Goal: Task Accomplishment & Management: Manage account settings

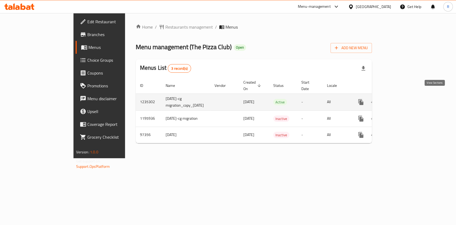
click at [402, 99] on icon "enhanced table" at bounding box center [399, 102] width 6 height 6
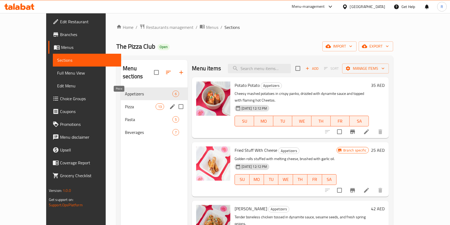
click at [125, 103] on span "Pizza" at bounding box center [140, 106] width 31 height 6
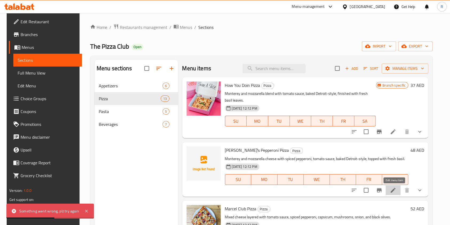
click at [393, 192] on icon at bounding box center [393, 190] width 5 height 5
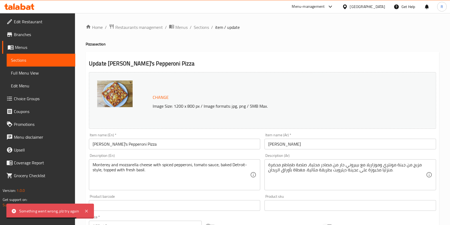
click at [162, 97] on span "Change" at bounding box center [161, 97] width 16 height 8
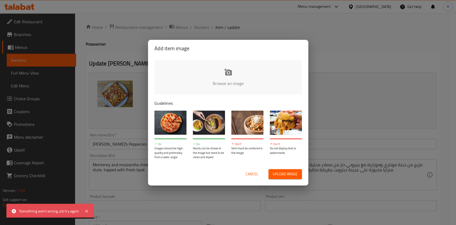
click at [229, 72] on input "file" at bounding box center [408, 85] width 508 height 50
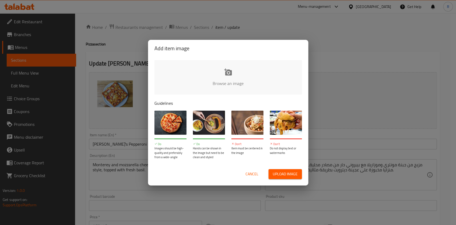
click at [206, 63] on input "file" at bounding box center [408, 85] width 508 height 50
type input "C:\fakepath\Joeys pizza (1).jpg"
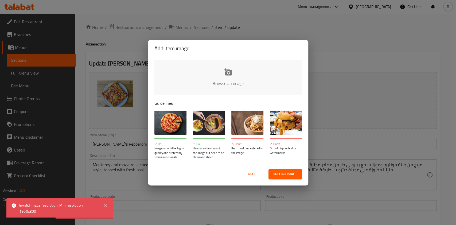
click at [219, 68] on input "file" at bounding box center [408, 85] width 508 height 50
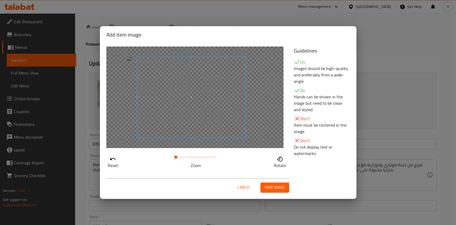
click at [219, 131] on span at bounding box center [191, 97] width 108 height 81
click at [284, 190] on button "Save image" at bounding box center [274, 187] width 29 height 10
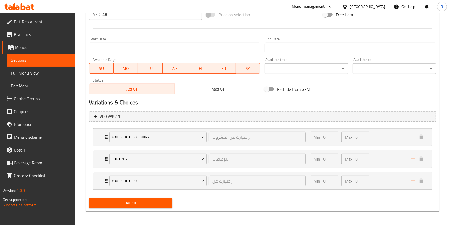
scroll to position [212, 0]
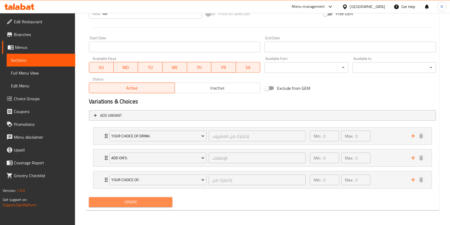
click at [142, 200] on span "Update" at bounding box center [130, 202] width 75 height 7
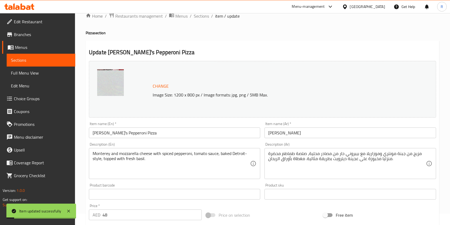
scroll to position [0, 0]
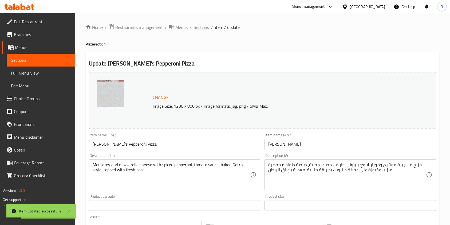
click at [196, 25] on span "Sections" at bounding box center [201, 27] width 15 height 6
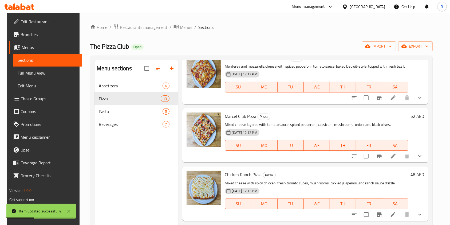
scroll to position [107, 0]
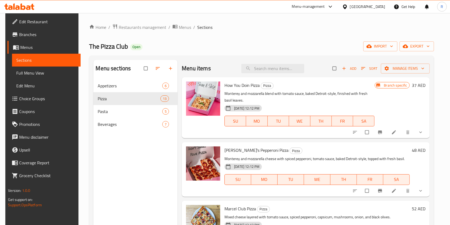
scroll to position [71, 0]
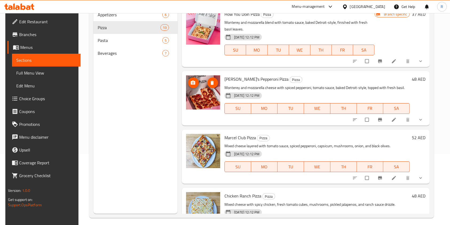
click at [202, 91] on img at bounding box center [203, 92] width 34 height 34
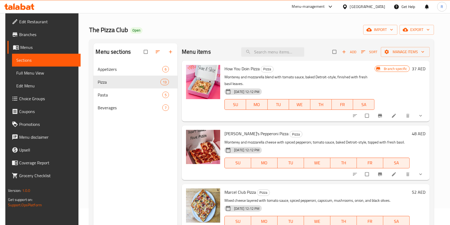
scroll to position [3, 0]
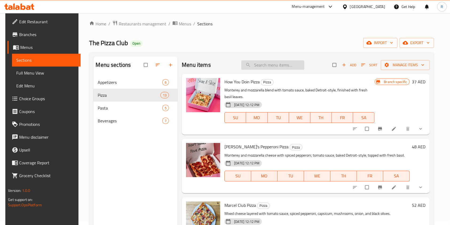
click at [266, 65] on input "search" at bounding box center [272, 64] width 63 height 9
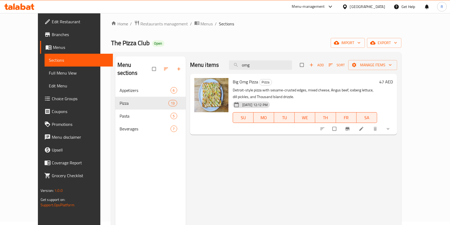
type input "omg"
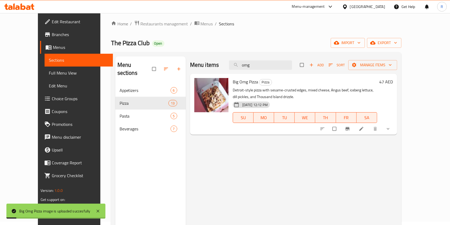
drag, startPoint x: 268, startPoint y: 63, endPoint x: 237, endPoint y: 62, distance: 31.3
click at [237, 62] on div "Menu items omg Add Sort Manage items" at bounding box center [293, 64] width 207 height 17
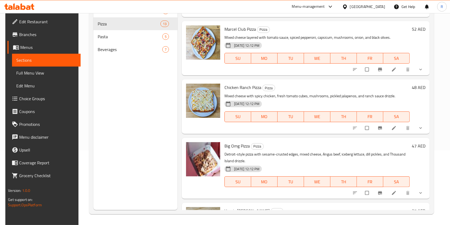
scroll to position [75, 0]
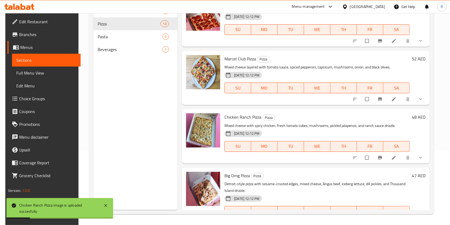
click at [159, 161] on div "Menu sections Appetizers 6 Pizza 13 Pasta 5 Beverages 7" at bounding box center [135, 97] width 84 height 225
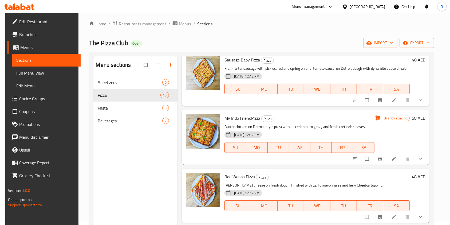
scroll to position [75, 0]
